Goal: Task Accomplishment & Management: Manage account settings

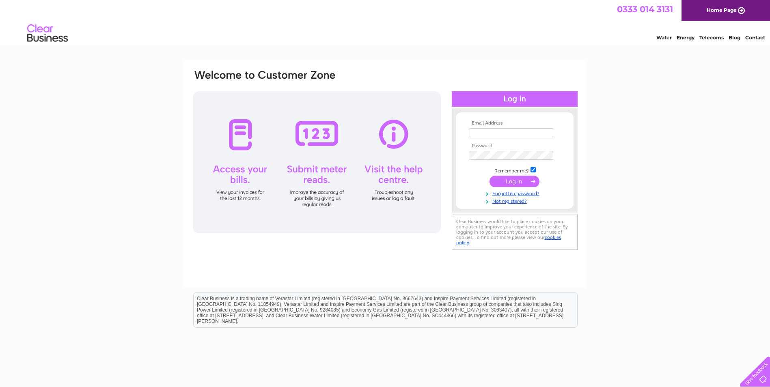
type input "lisa.jordan@protecfm.com"
click at [516, 181] on input "submit" at bounding box center [515, 181] width 50 height 11
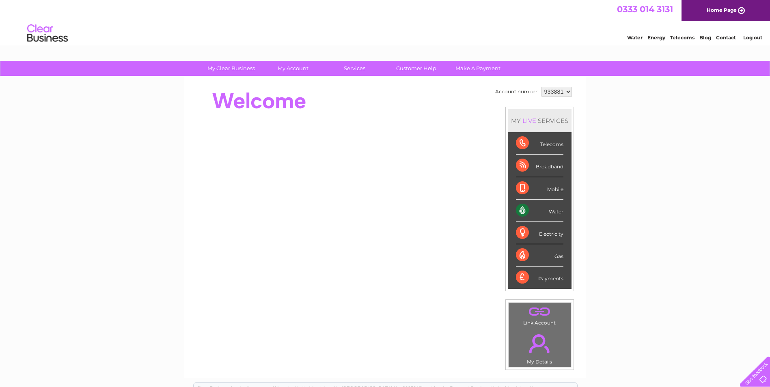
click at [523, 211] on div "Water" at bounding box center [540, 211] width 48 height 22
click at [555, 213] on div "Water" at bounding box center [540, 211] width 48 height 22
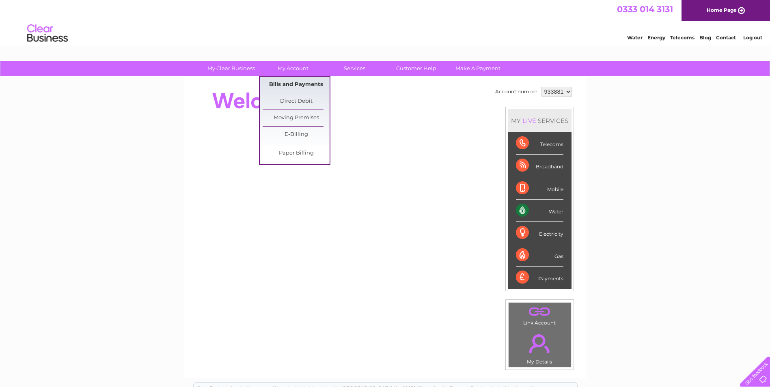
click at [284, 82] on link "Bills and Payments" at bounding box center [296, 85] width 67 height 16
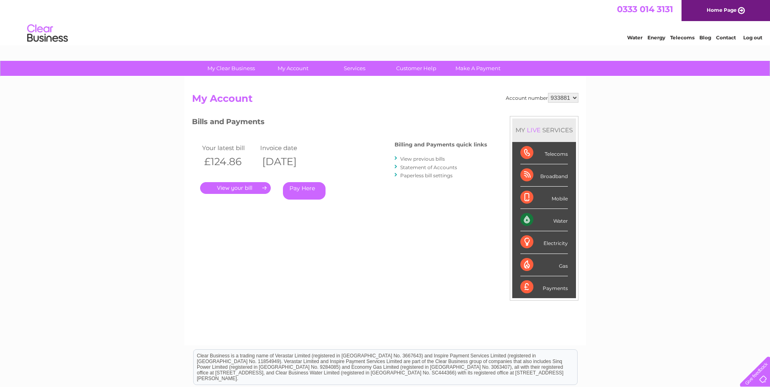
click at [246, 188] on link "." at bounding box center [235, 188] width 71 height 12
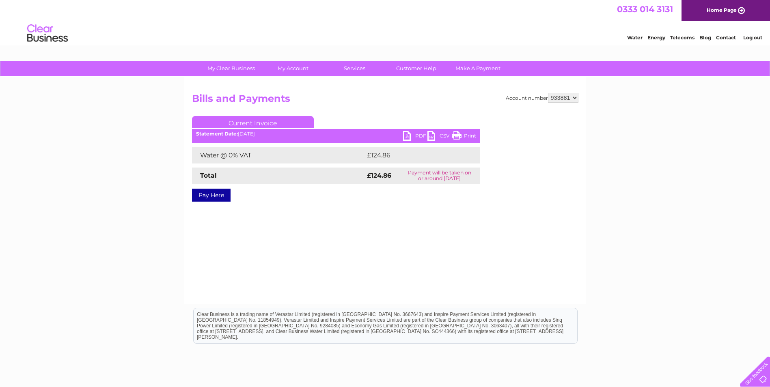
click at [408, 133] on link "PDF" at bounding box center [415, 137] width 24 height 12
